Goal: Complete application form

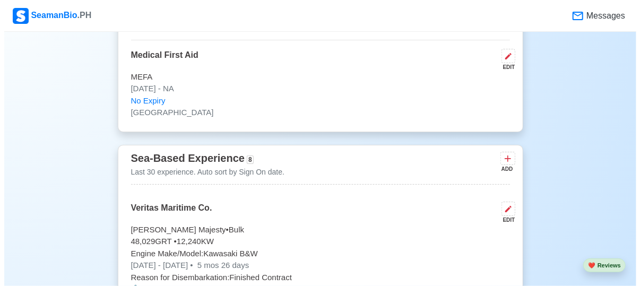
scroll to position [2858, 0]
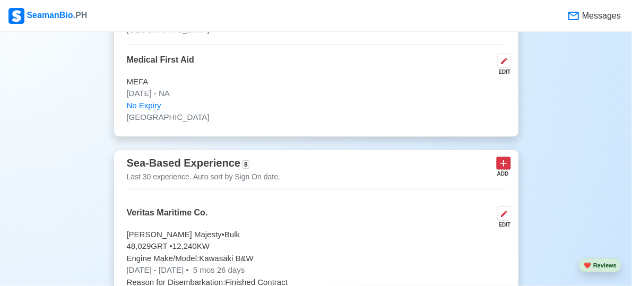
click at [499, 158] on icon at bounding box center [503, 163] width 11 height 11
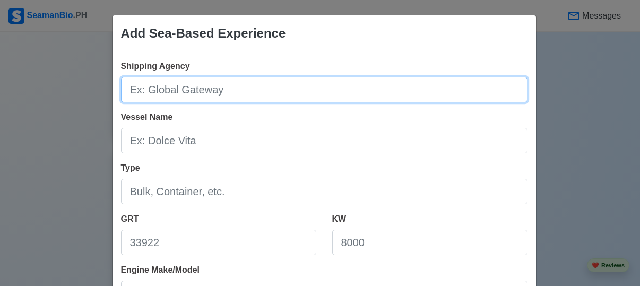
click at [196, 85] on input "Shipping Agency" at bounding box center [324, 89] width 406 height 25
type input "Scanmar Maritime Agency"
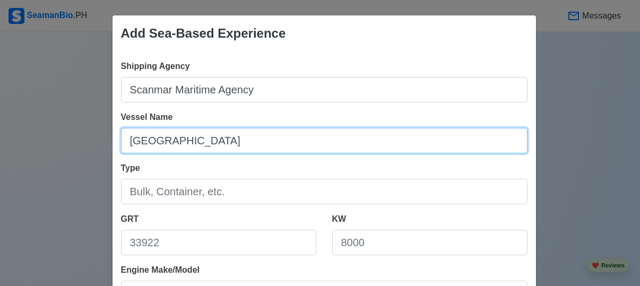
type input "[GEOGRAPHIC_DATA]"
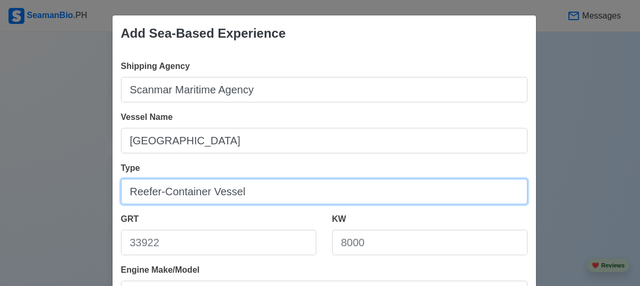
type input "Reefer-Container Vessel"
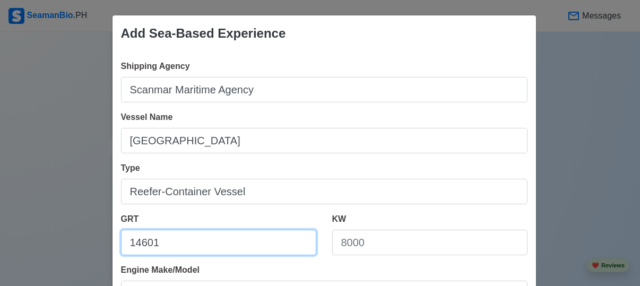
type input "14601"
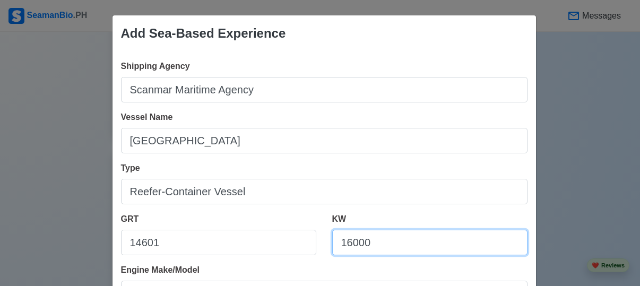
type input "16000"
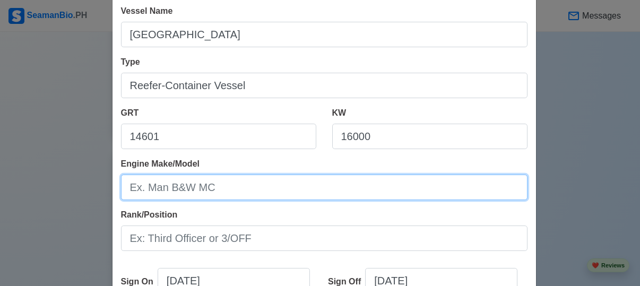
scroll to position [126, 0]
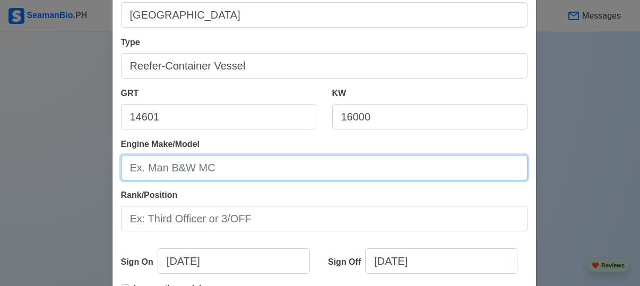
click at [185, 169] on input "Engine Make/Model" at bounding box center [324, 167] width 406 height 25
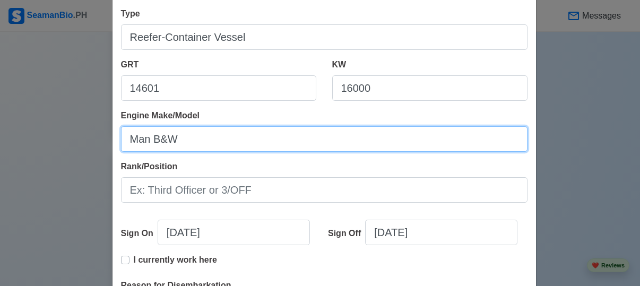
scroll to position [155, 0]
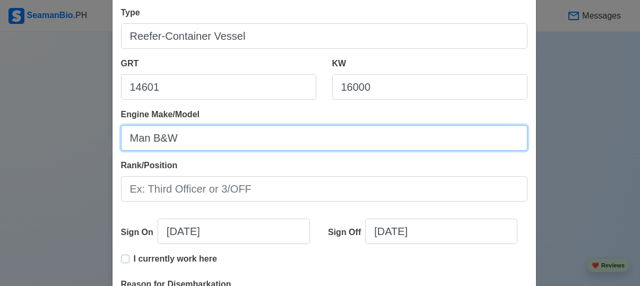
type input "Man B&W"
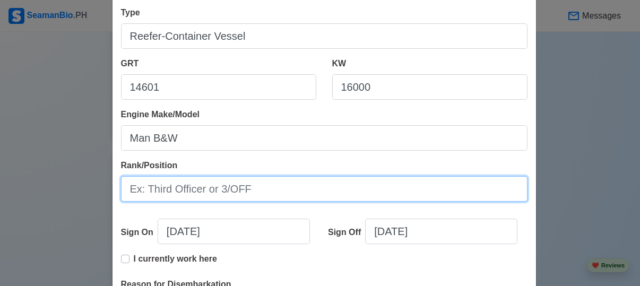
click at [175, 180] on input "Rank/Position" at bounding box center [324, 188] width 406 height 25
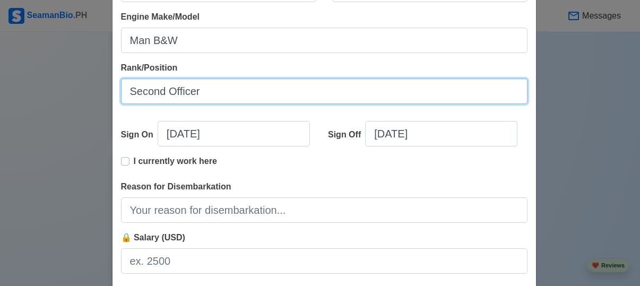
scroll to position [255, 0]
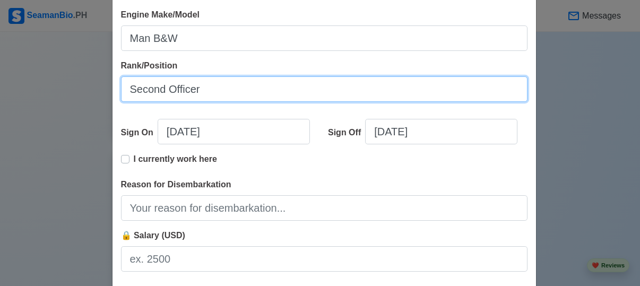
type input "Second Officer"
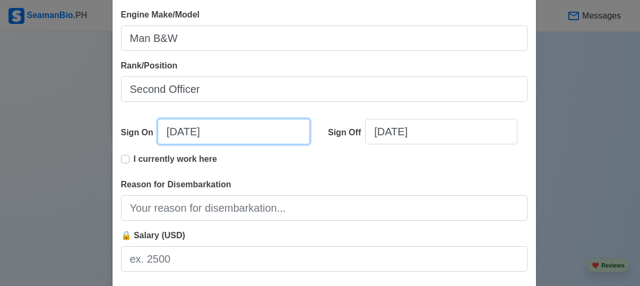
click at [186, 126] on input "[DATE]" at bounding box center [234, 131] width 152 height 25
select select "****"
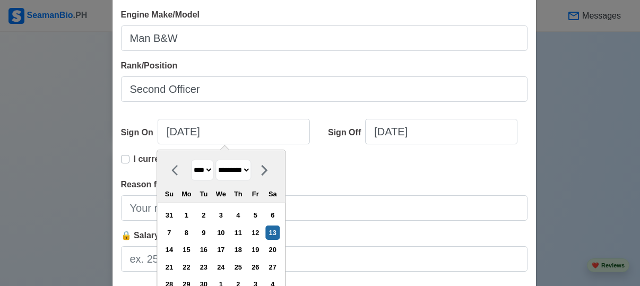
click at [171, 169] on icon at bounding box center [177, 170] width 13 height 13
select select "****"
click at [208, 266] on div "24" at bounding box center [203, 267] width 14 height 14
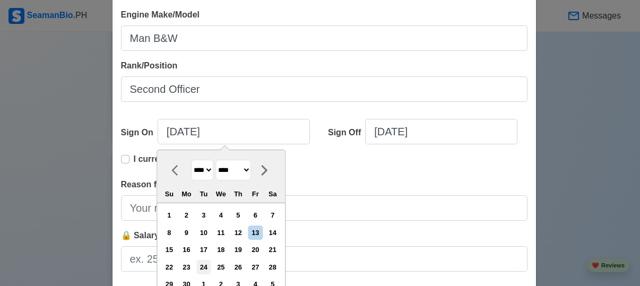
type input "[DATE]"
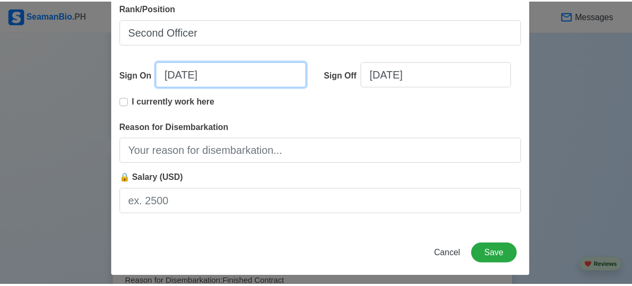
scroll to position [318, 0]
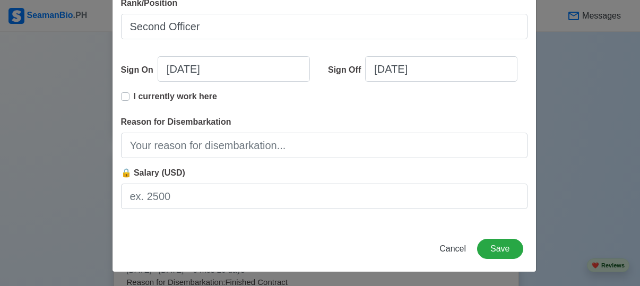
click at [134, 93] on label "I currently work here" at bounding box center [175, 100] width 83 height 21
type input "[DATE]"
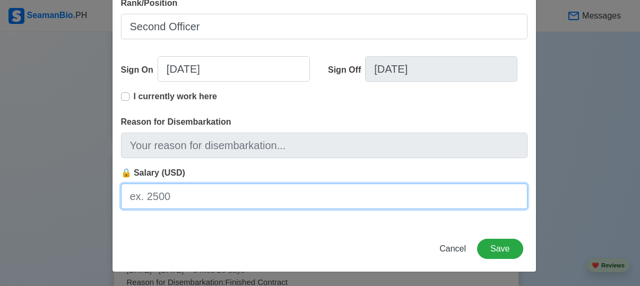
click at [343, 203] on input "🔒 Salary (USD)" at bounding box center [324, 196] width 406 height 25
click at [140, 196] on input "🔒 Salary (USD)" at bounding box center [324, 196] width 406 height 25
type input "3500"
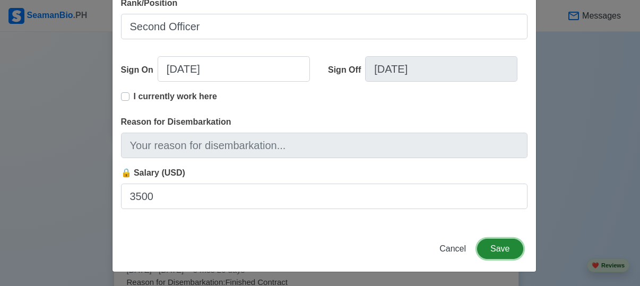
click at [489, 246] on button "Save" at bounding box center [500, 249] width 46 height 20
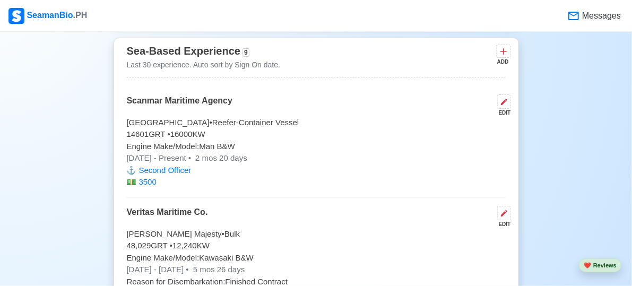
scroll to position [2969, 0]
